Goal: Task Accomplishment & Management: Manage account settings

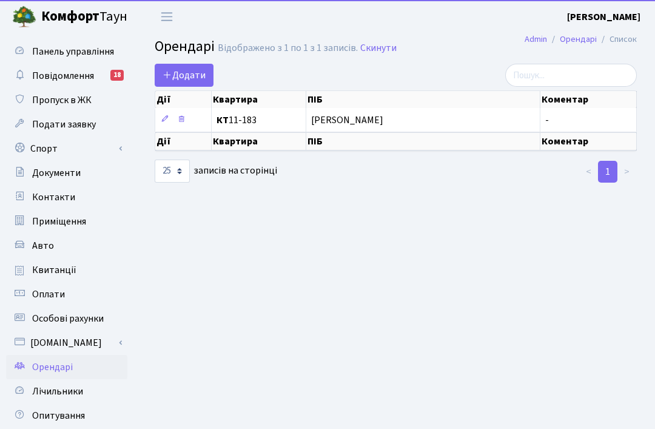
select select "25"
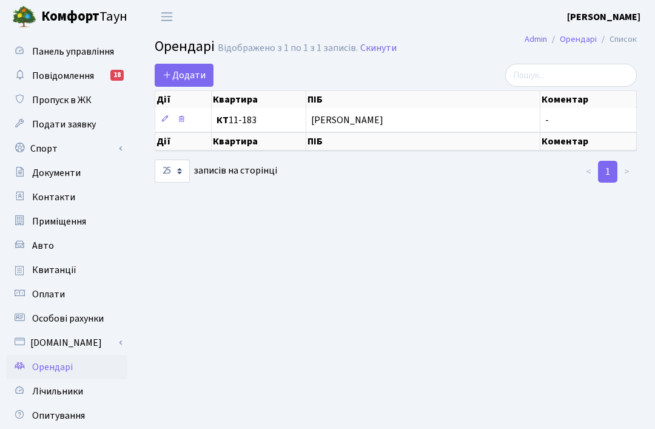
click at [54, 132] on link "Подати заявку" at bounding box center [66, 124] width 121 height 24
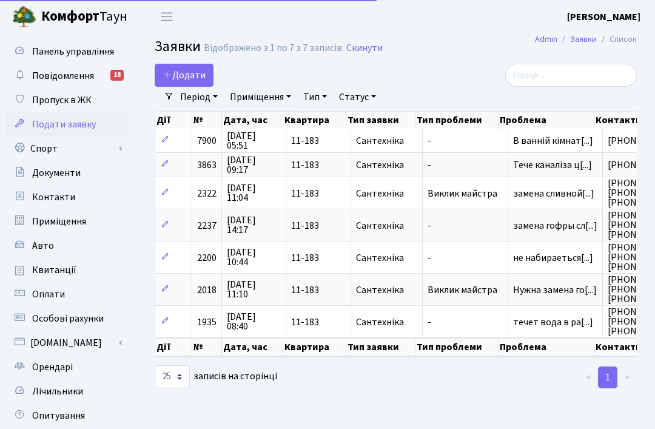
select select "25"
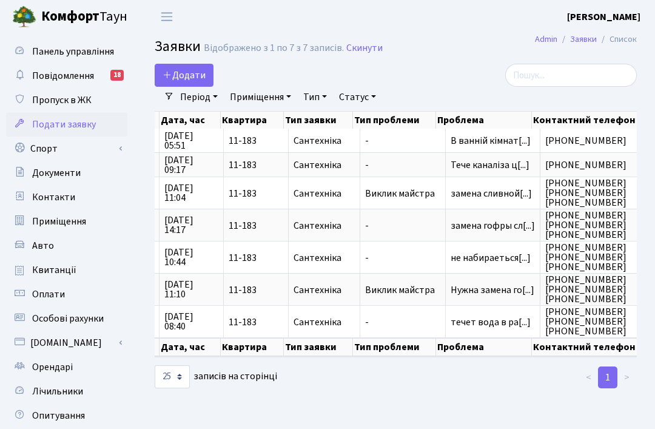
click at [572, 144] on span "(095)760-27-93" at bounding box center [602, 141] width 112 height 10
click at [498, 166] on span "Тече каналіза ц[...]" at bounding box center [490, 164] width 79 height 13
click at [508, 195] on span "замена сливной[...]" at bounding box center [491, 193] width 81 height 13
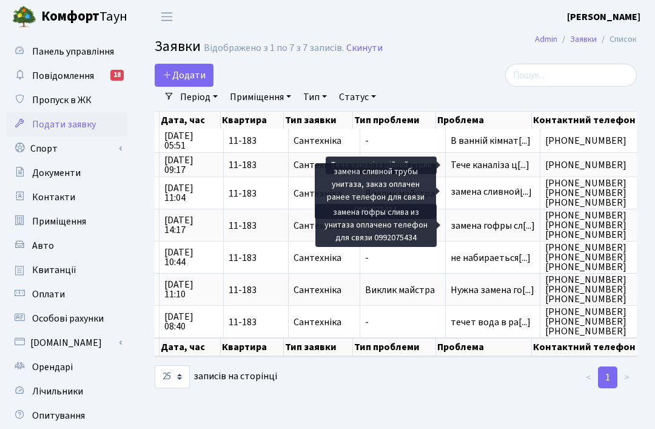
click at [509, 221] on span "замена гофры сл[...]" at bounding box center [493, 225] width 84 height 13
click at [507, 261] on span "не набираеться[...]" at bounding box center [491, 257] width 80 height 13
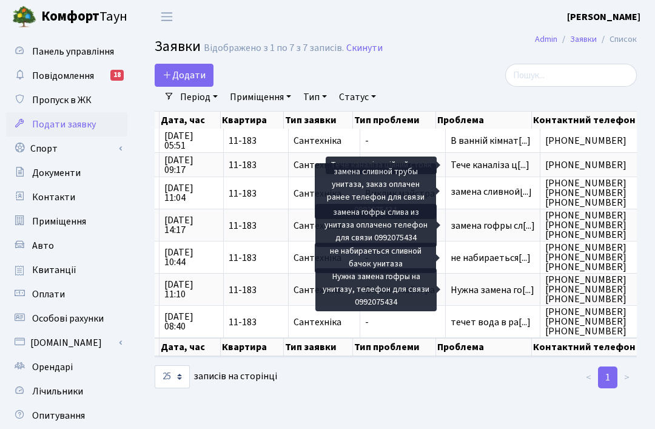
click at [519, 293] on span "Нужна замена го[...]" at bounding box center [493, 289] width 84 height 13
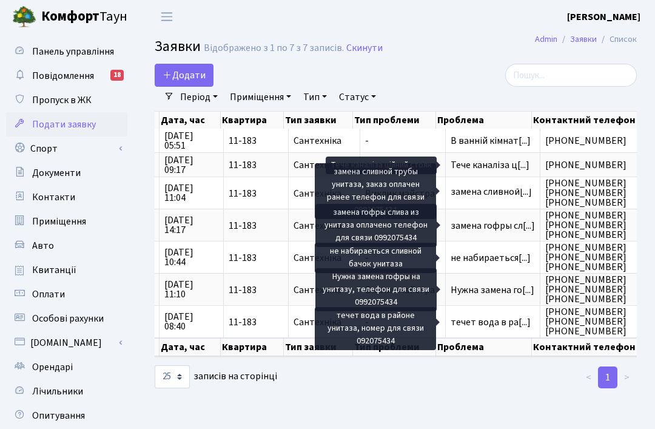
click at [512, 326] on span "течет вода в ра[...]" at bounding box center [491, 322] width 80 height 13
click at [84, 101] on span "Пропуск в ЖК" at bounding box center [61, 99] width 59 height 13
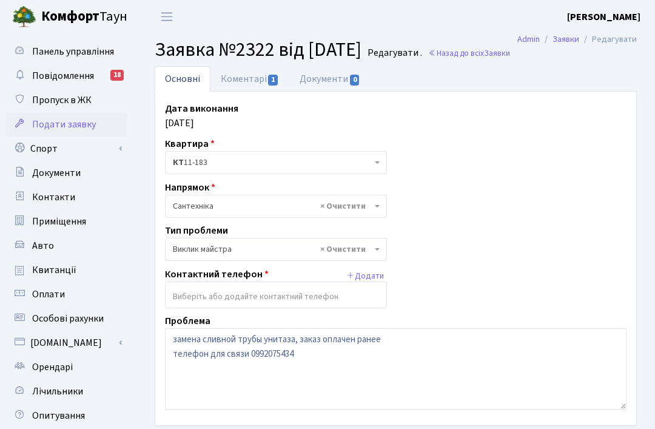
select select "29"
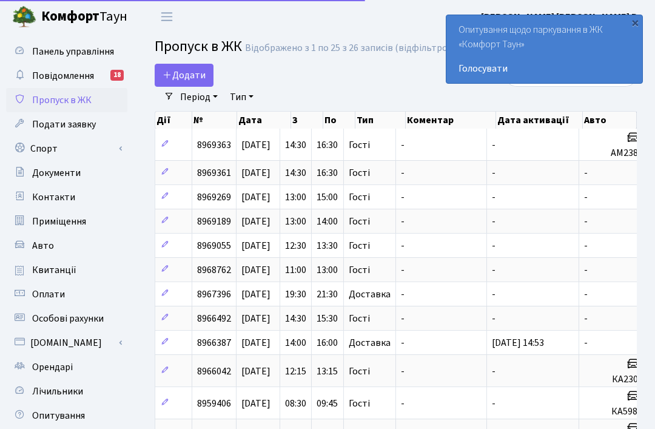
select select "25"
